Goal: Transaction & Acquisition: Purchase product/service

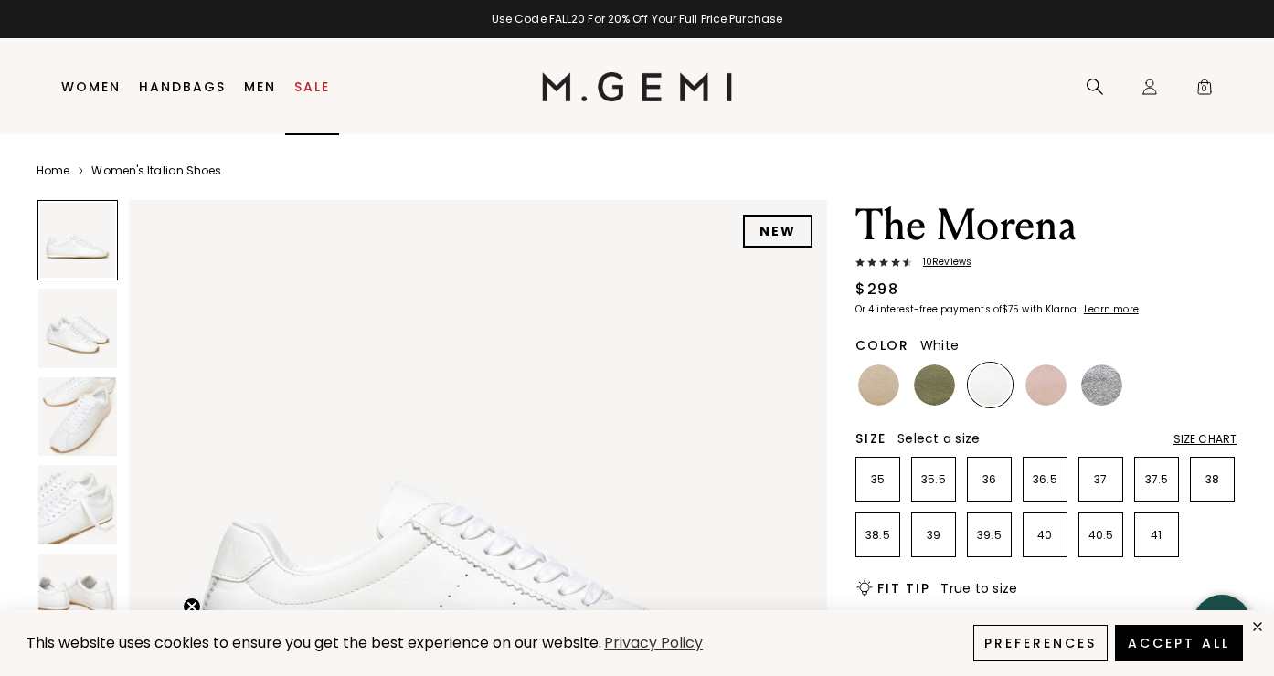
click at [310, 86] on link "Sale" at bounding box center [312, 86] width 36 height 15
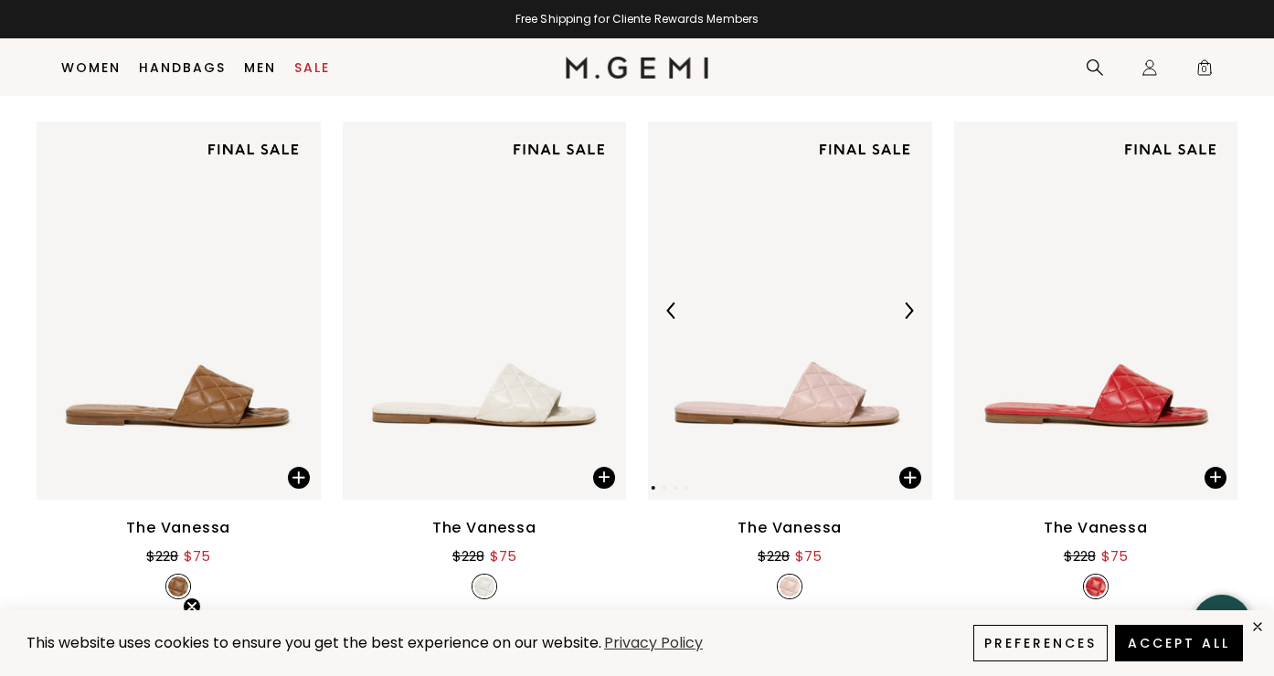
scroll to position [1305, 0]
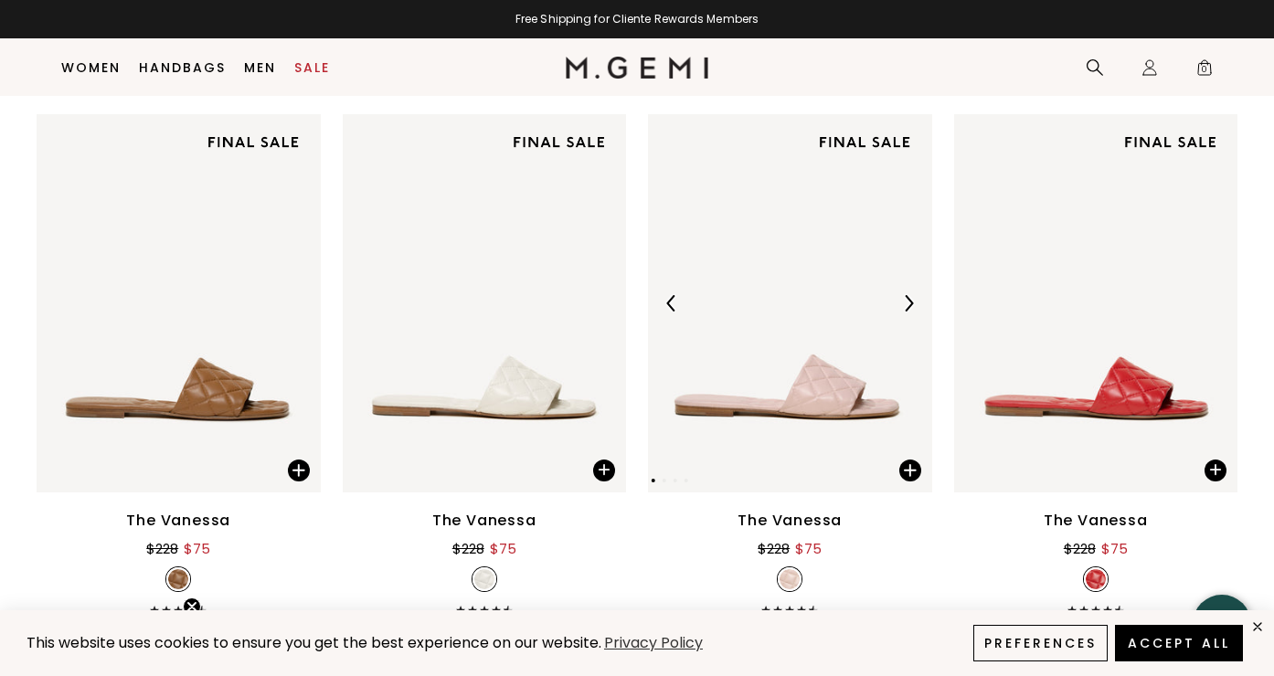
click at [792, 344] on img at bounding box center [790, 303] width 284 height 379
click at [794, 420] on img at bounding box center [790, 303] width 284 height 379
click at [828, 394] on img at bounding box center [790, 303] width 284 height 379
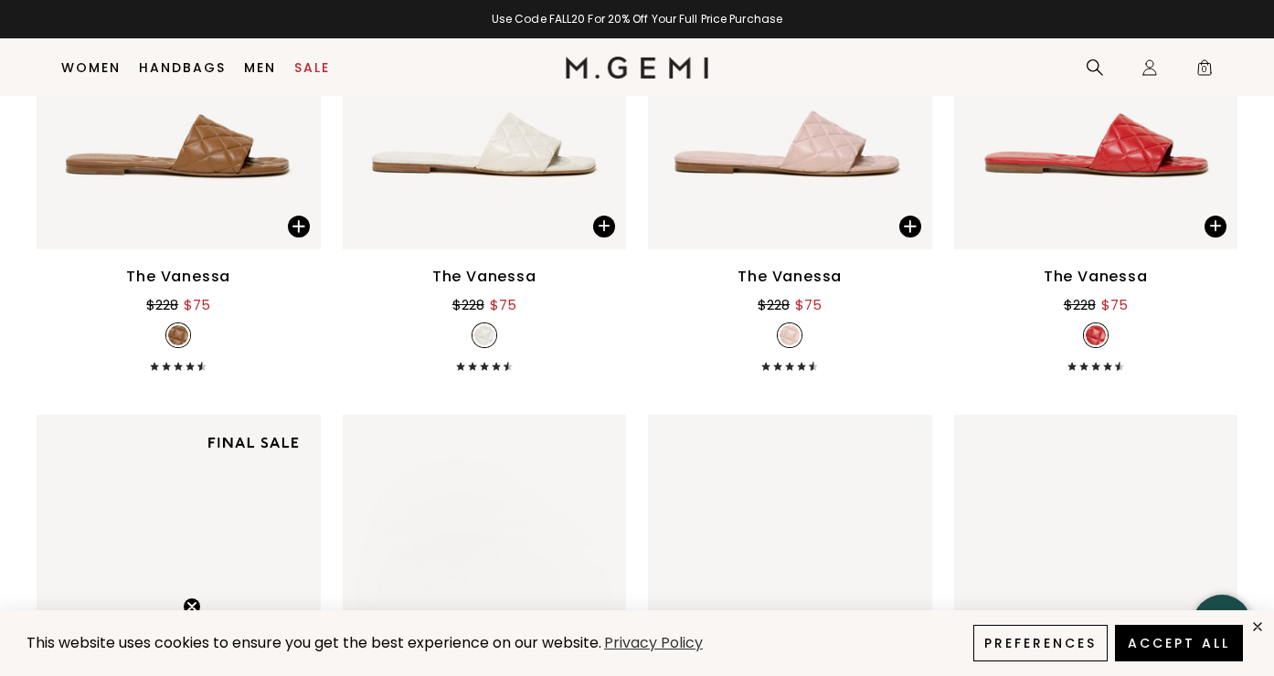
scroll to position [1554, 0]
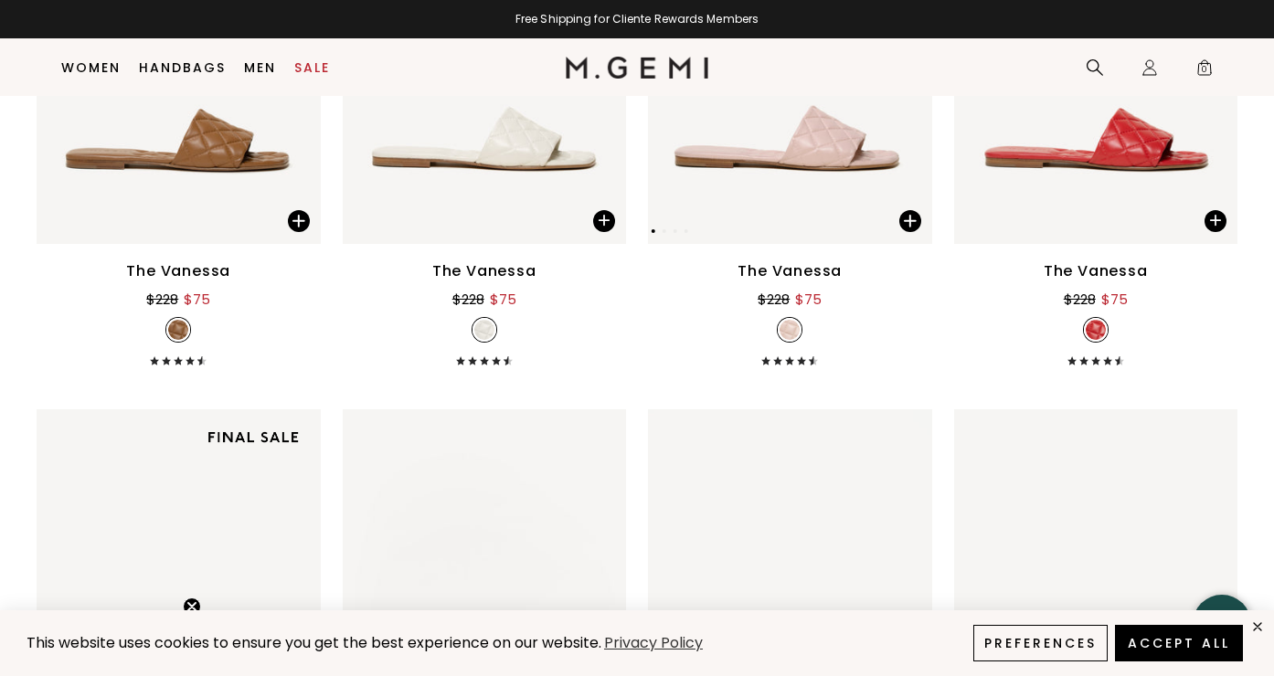
click at [791, 186] on img at bounding box center [790, 54] width 284 height 379
click at [857, 126] on img at bounding box center [790, 54] width 284 height 379
click at [906, 218] on span at bounding box center [910, 221] width 22 height 22
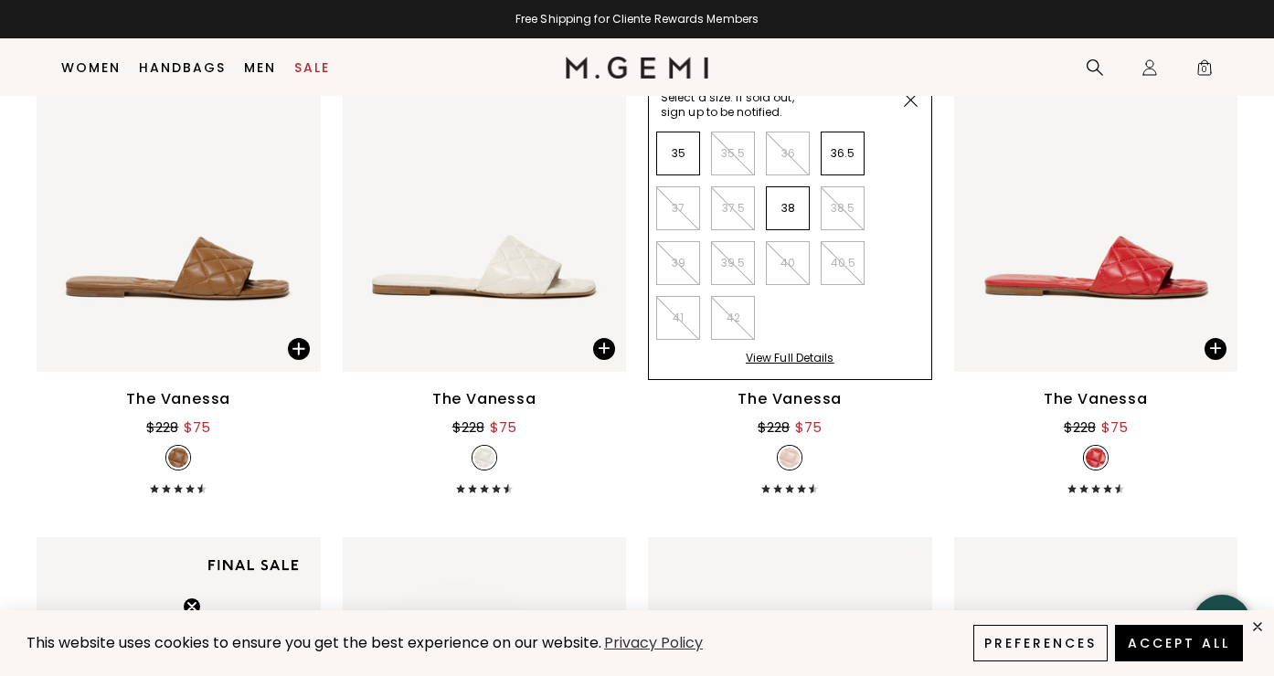
scroll to position [1360, 0]
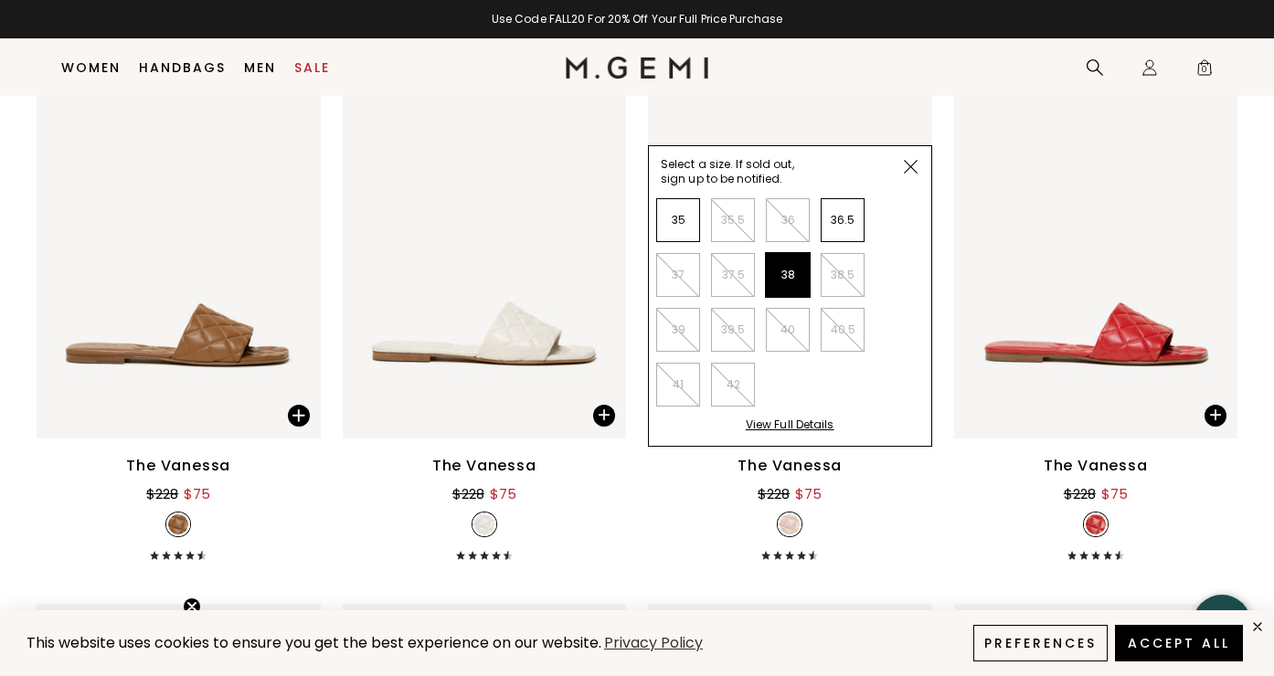
click at [790, 268] on li "38" at bounding box center [788, 275] width 44 height 44
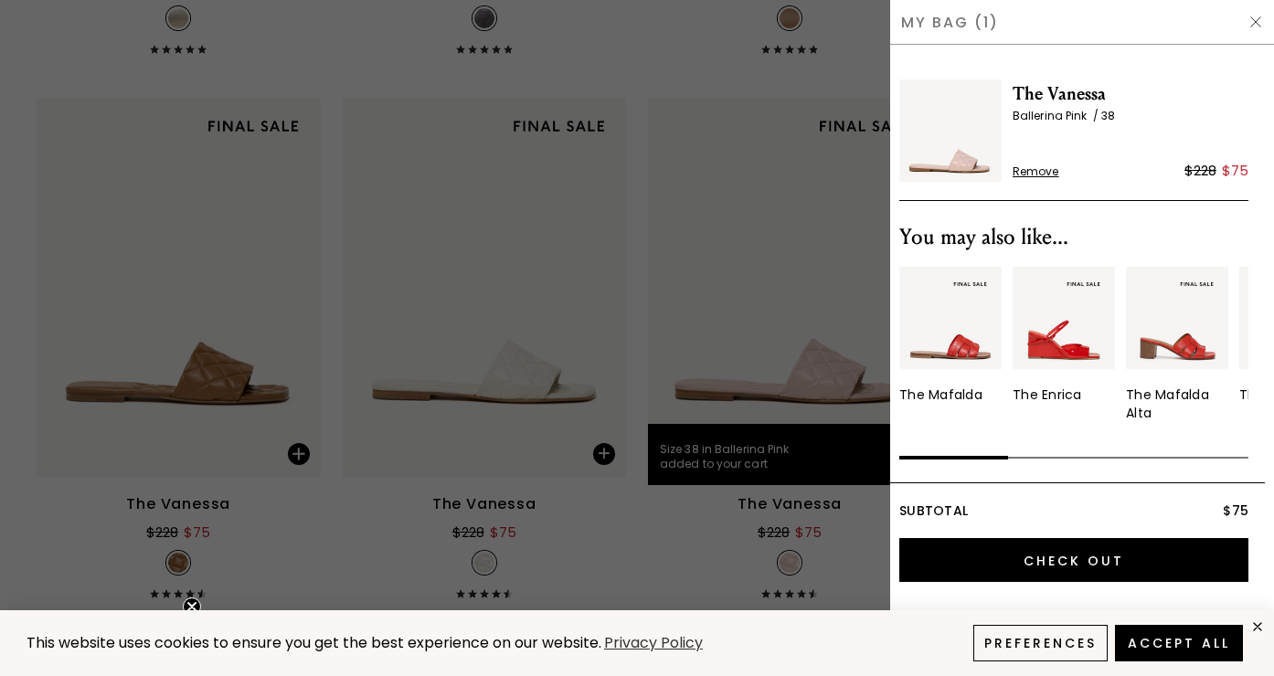
click at [715, 303] on div at bounding box center [637, 338] width 1274 height 676
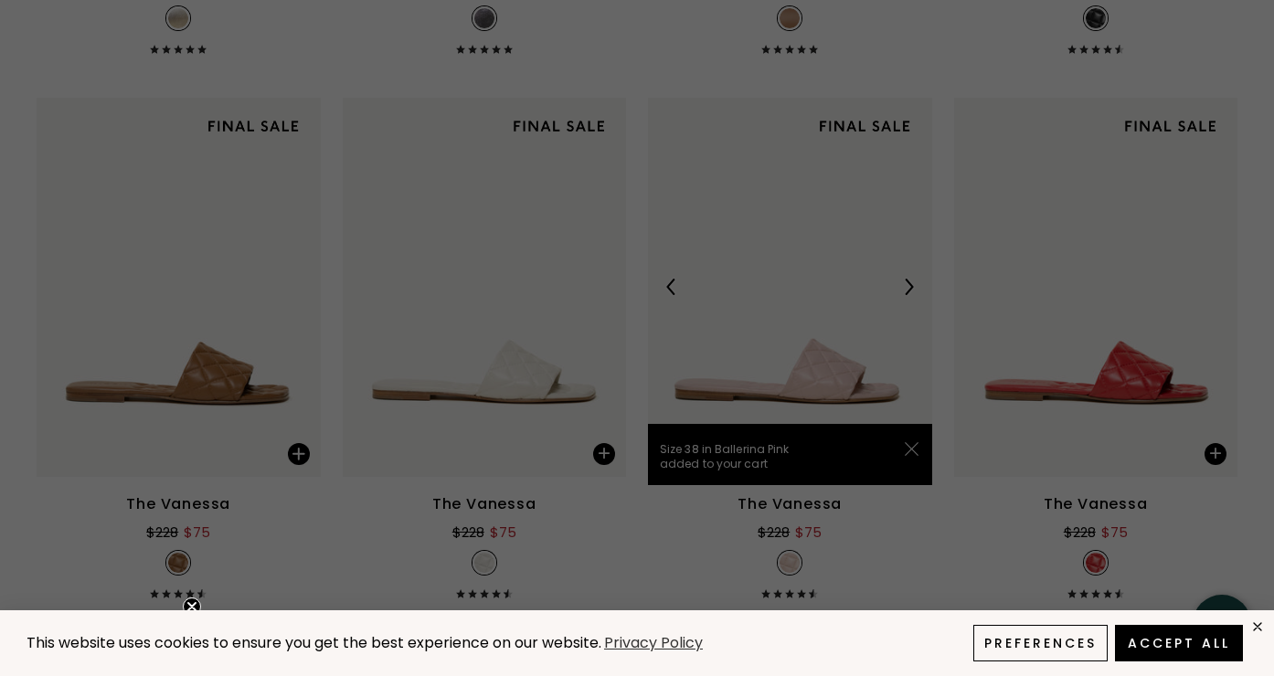
scroll to position [1360, 0]
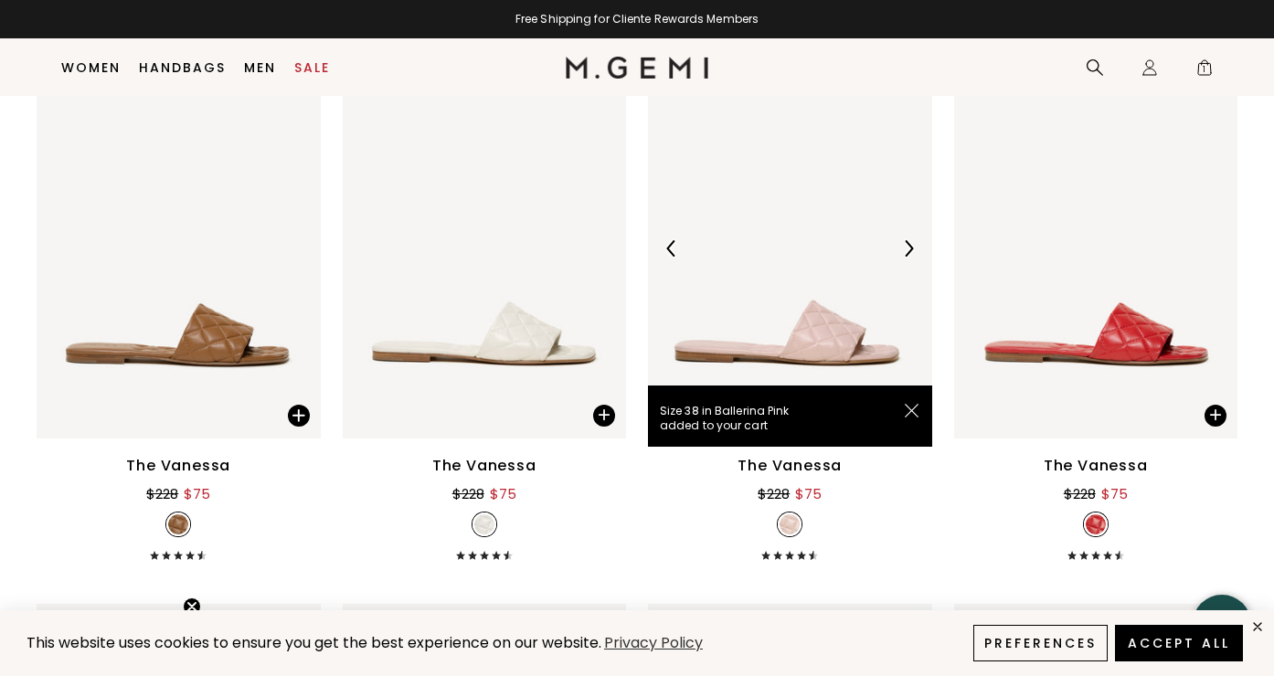
click at [715, 304] on img at bounding box center [790, 248] width 284 height 379
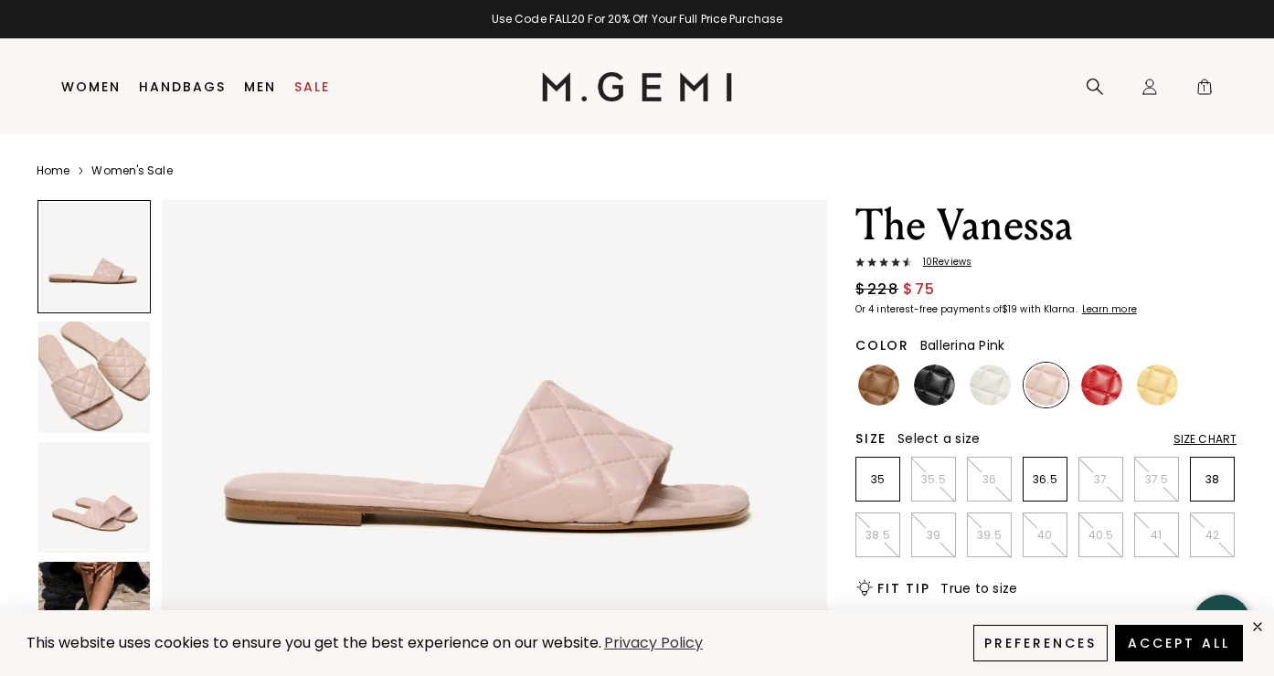
scroll to position [179, 0]
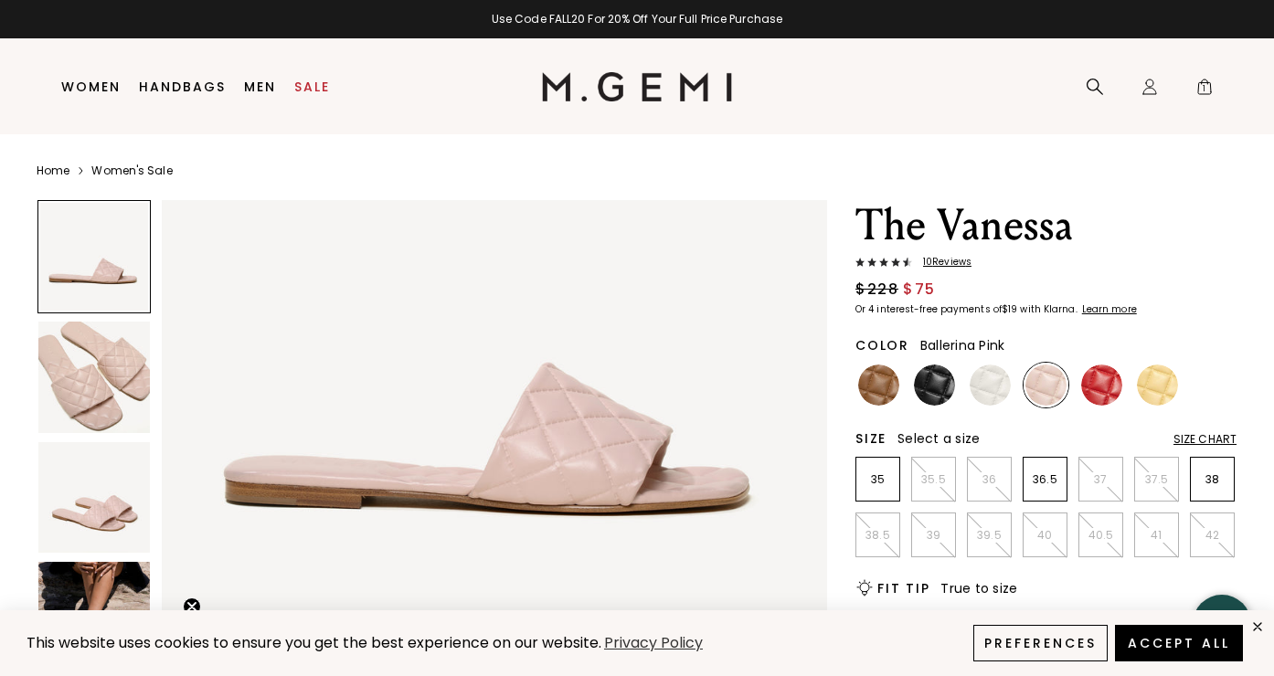
click at [1202, 440] on div "Size Chart" at bounding box center [1204, 439] width 63 height 15
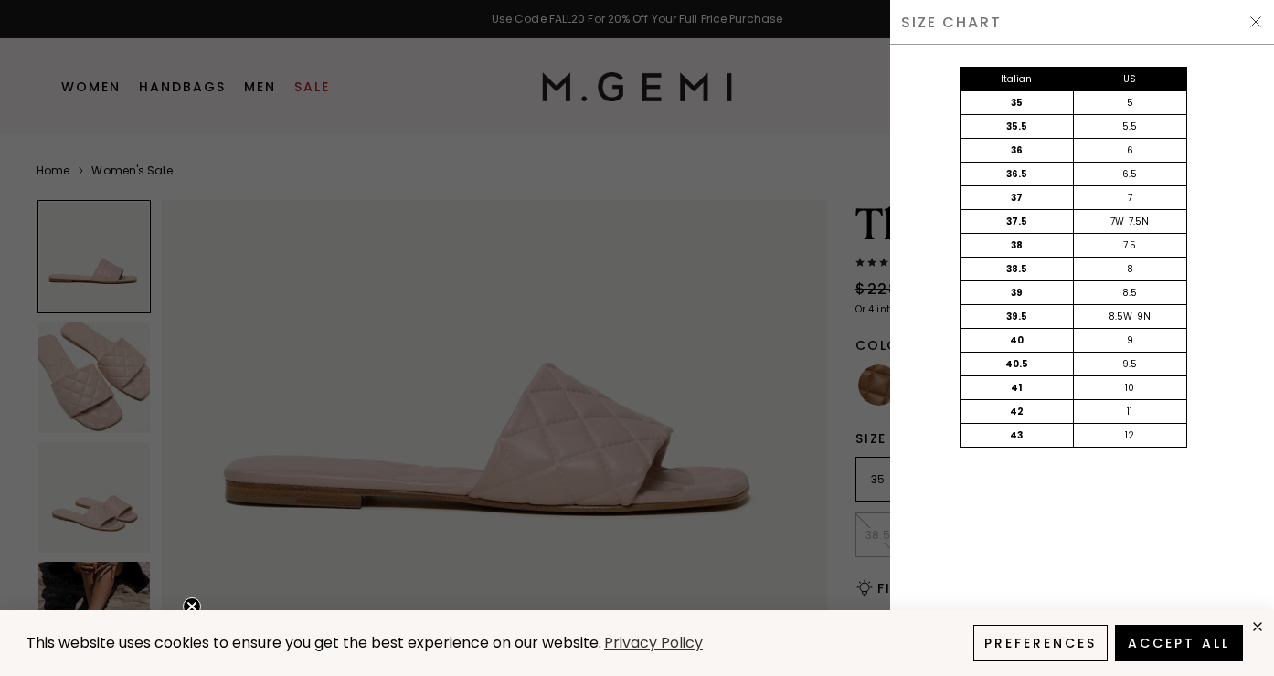
click at [1250, 16] on img at bounding box center [1255, 22] width 15 height 15
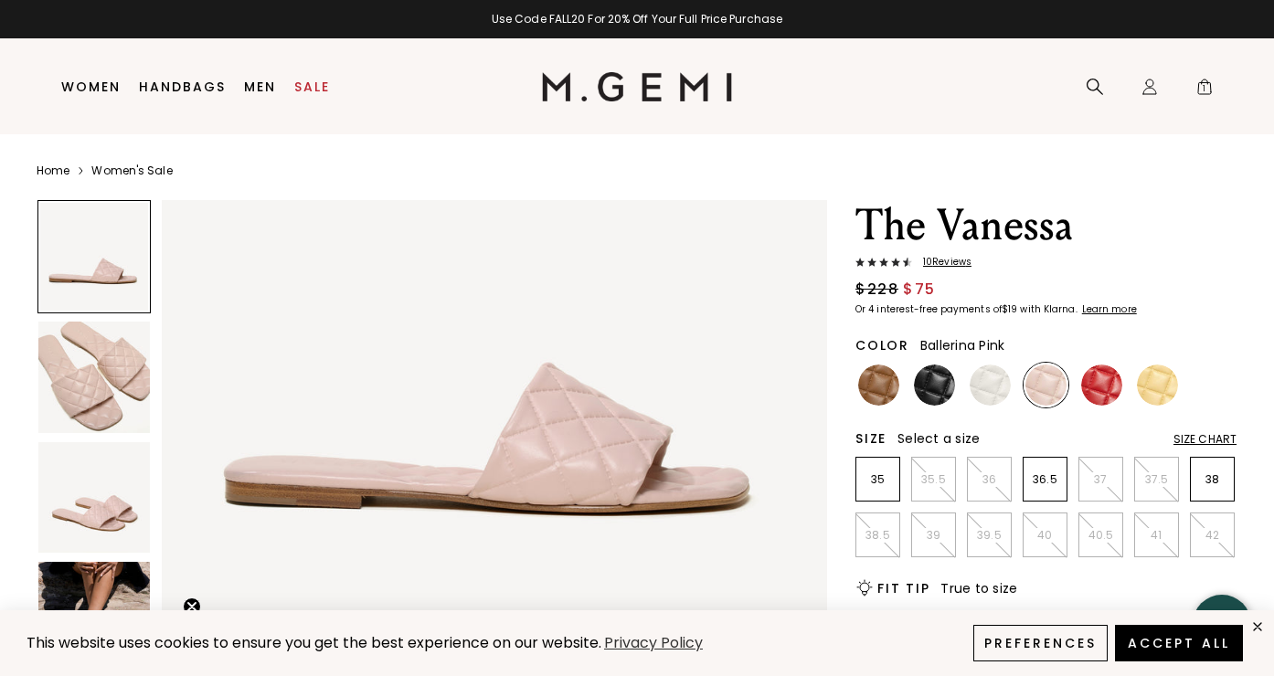
click at [1203, 437] on div "Size Chart" at bounding box center [1204, 439] width 63 height 15
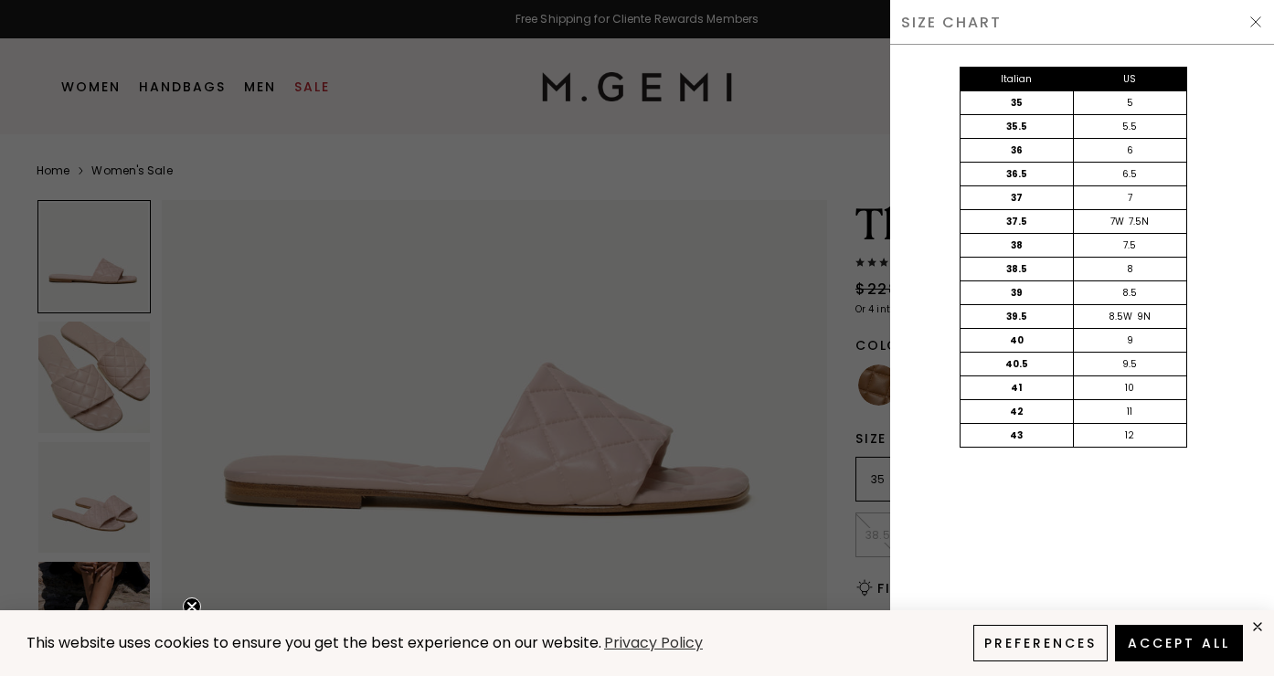
click at [839, 265] on div at bounding box center [637, 338] width 1274 height 676
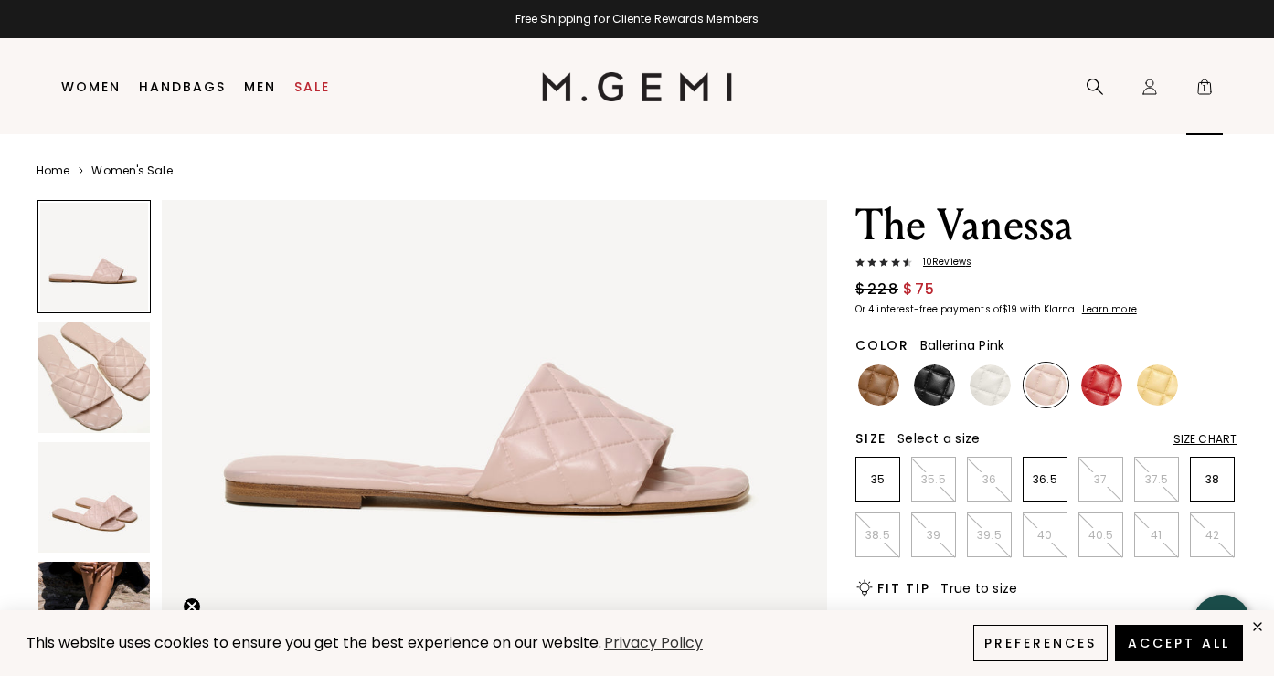
click at [1204, 86] on span "1" at bounding box center [1204, 90] width 18 height 18
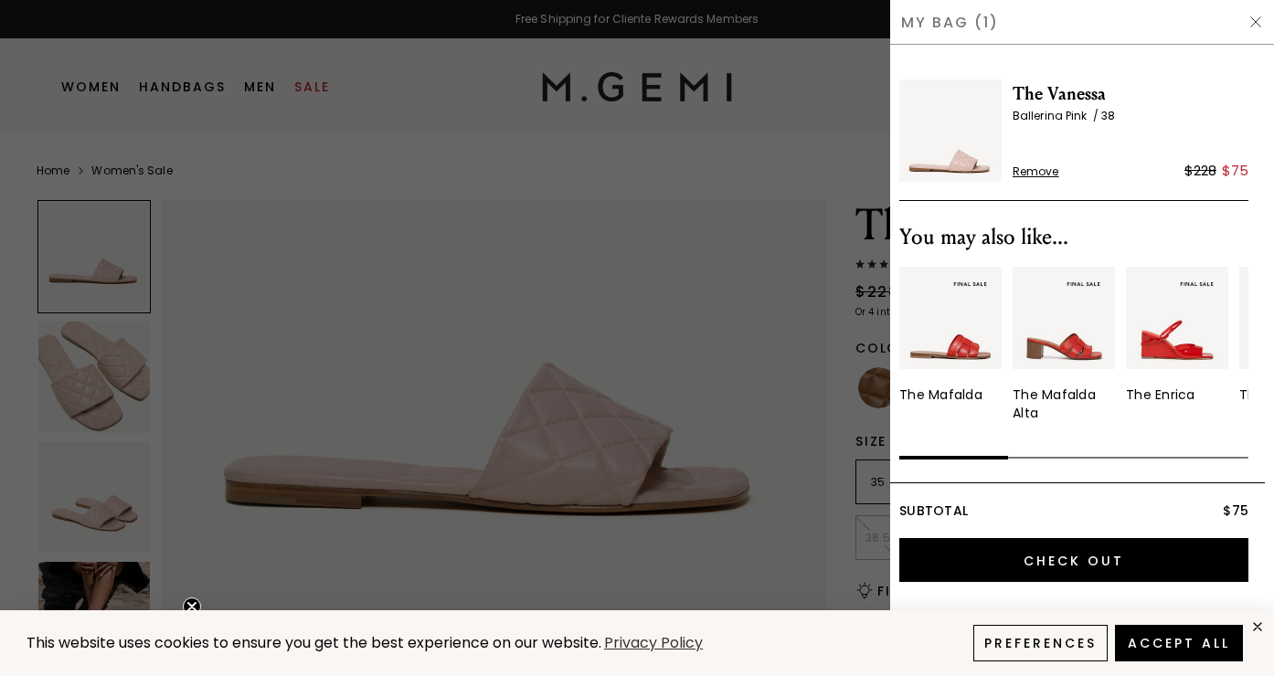
click at [832, 331] on div at bounding box center [637, 338] width 1274 height 676
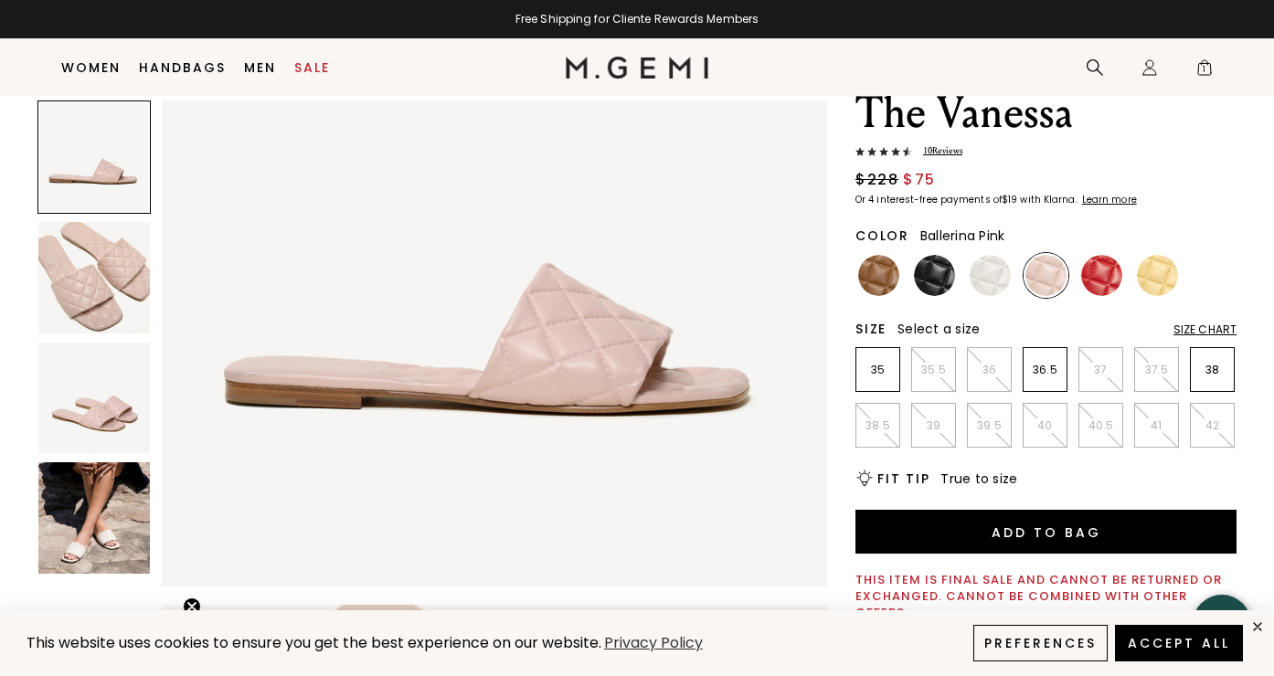
scroll to position [75, 0]
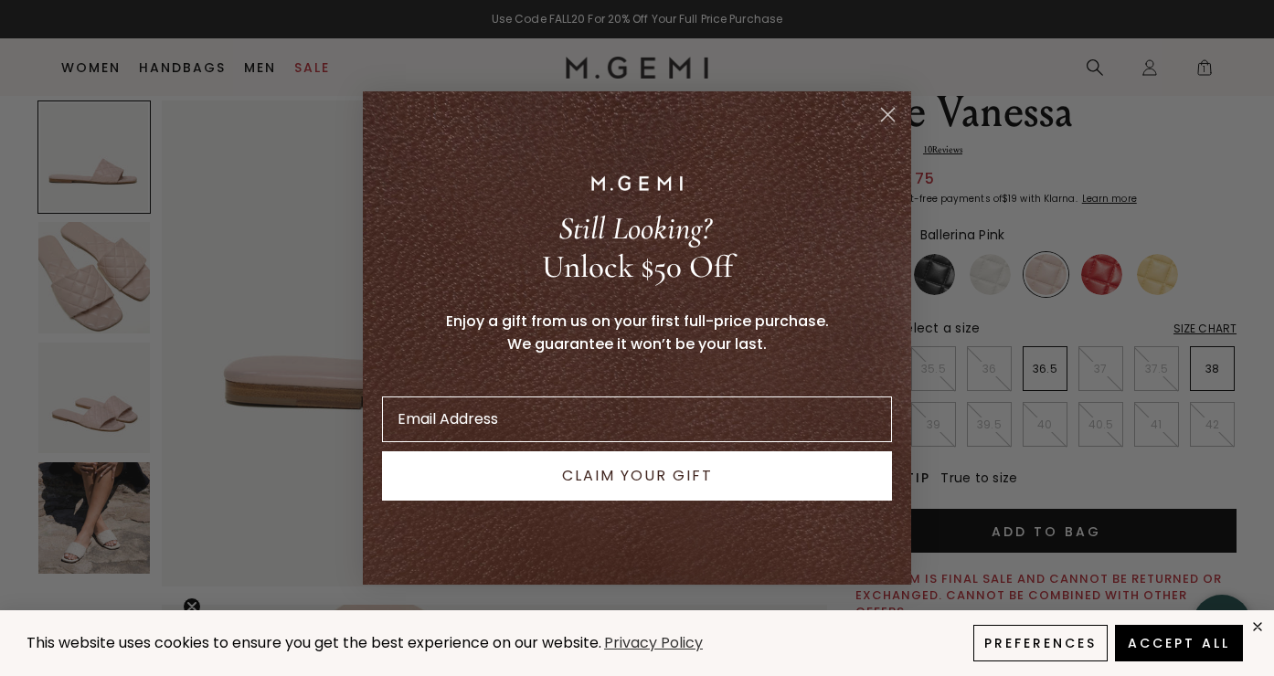
click at [887, 110] on circle "Close dialog" at bounding box center [888, 115] width 30 height 30
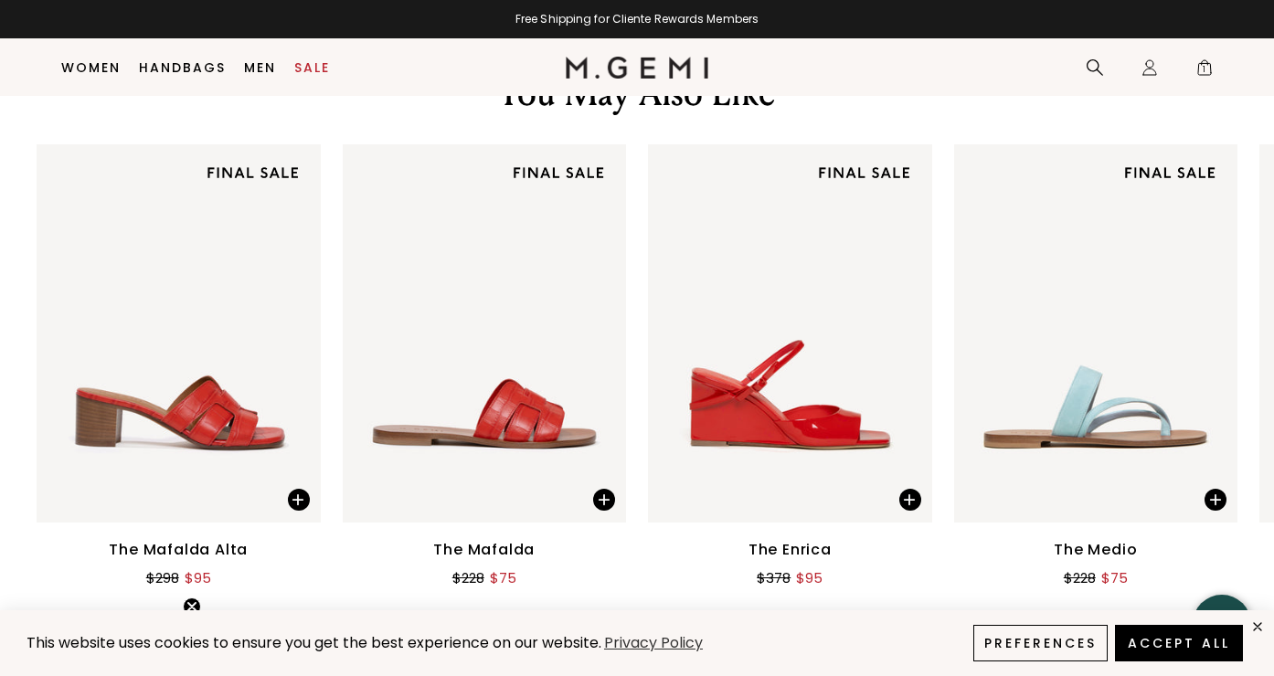
scroll to position [2335, 0]
